Goal: Find specific page/section: Find specific page/section

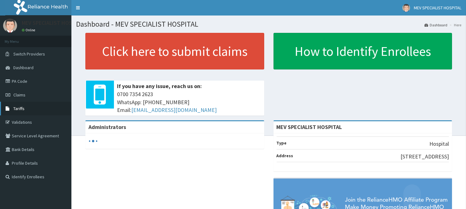
click at [44, 105] on link "Tariffs" at bounding box center [35, 109] width 71 height 14
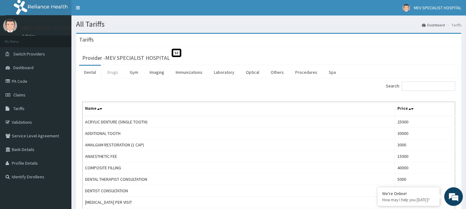
click at [111, 73] on link "Drugs" at bounding box center [112, 72] width 21 height 13
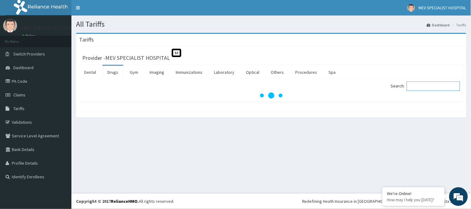
click at [420, 86] on input "Search:" at bounding box center [433, 86] width 53 height 9
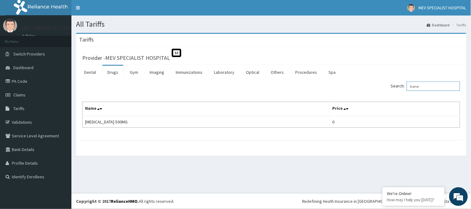
click at [419, 86] on input "trane" at bounding box center [433, 86] width 53 height 9
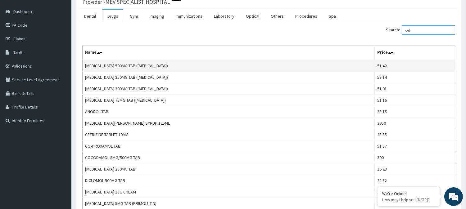
scroll to position [80, 0]
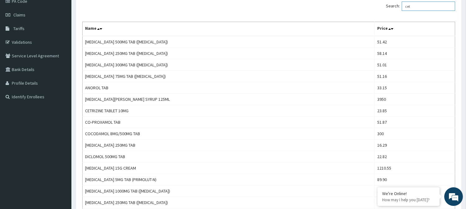
type input "cet"
